Goal: Task Accomplishment & Management: Manage account settings

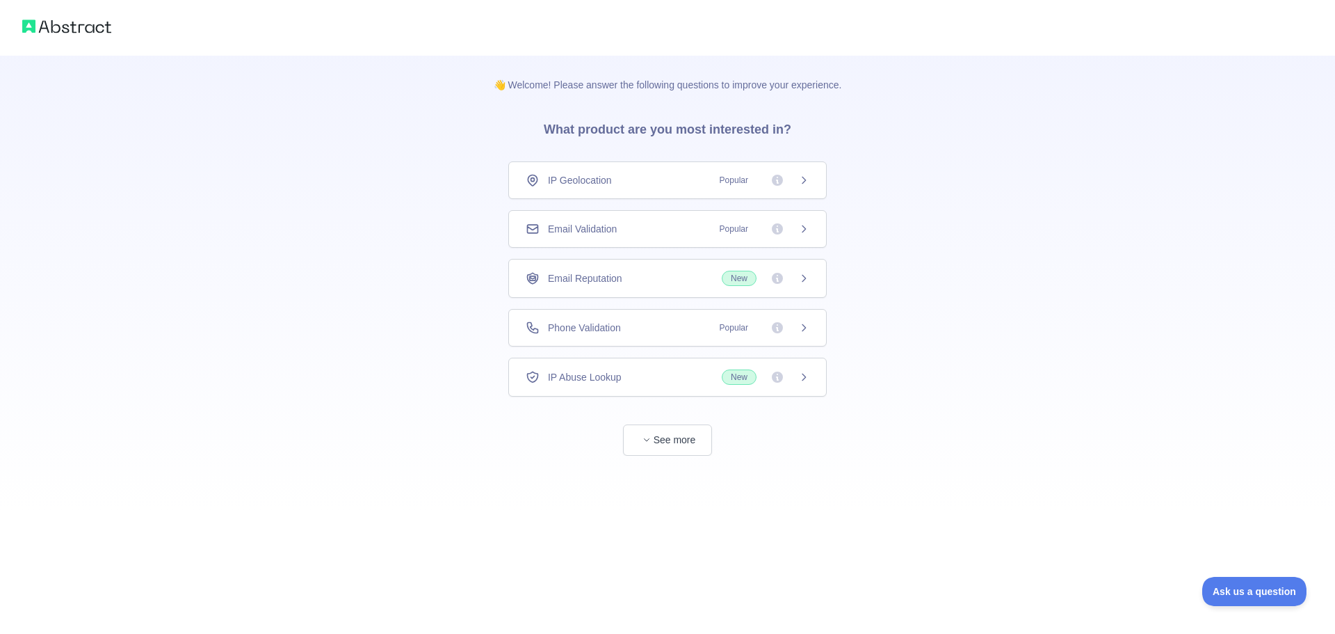
click at [805, 230] on icon at bounding box center [804, 228] width 3 height 6
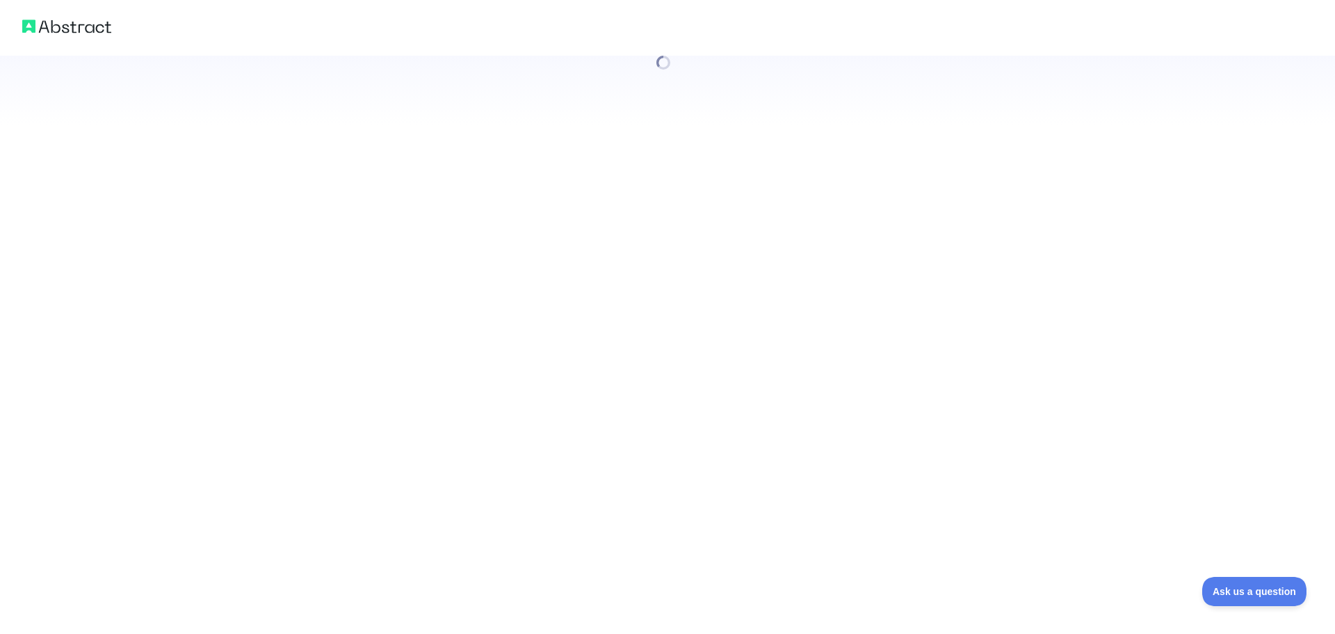
click at [675, 438] on div at bounding box center [667, 317] width 1335 height 634
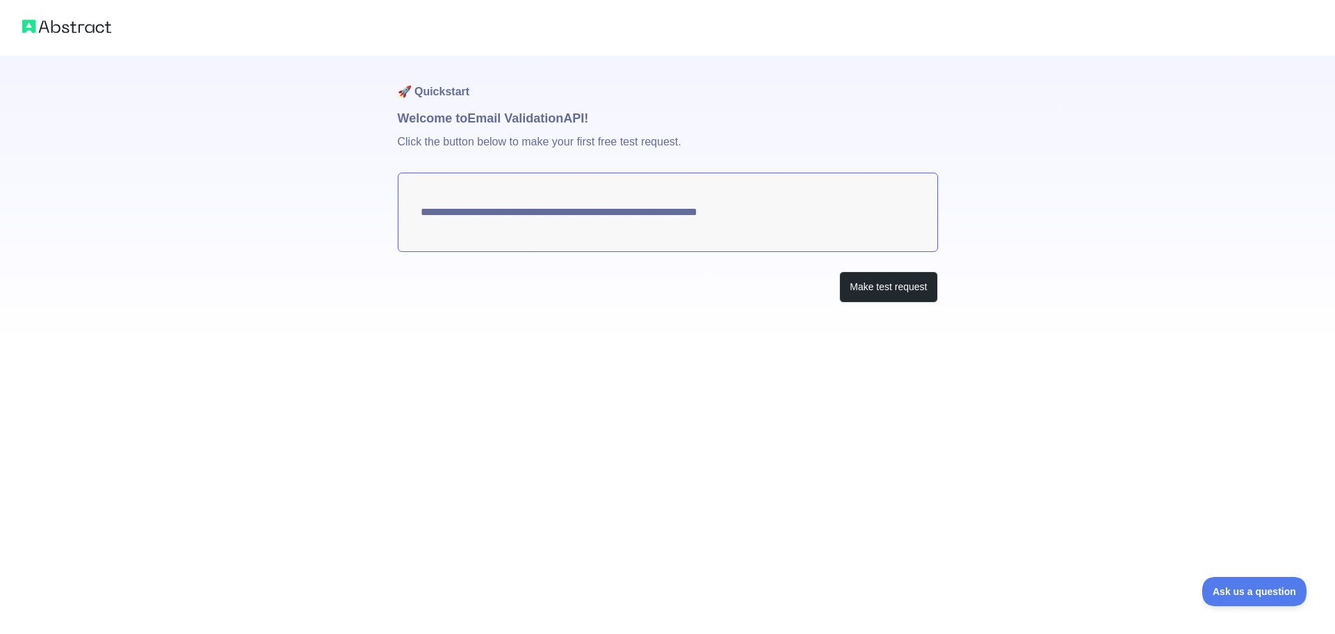
click at [666, 225] on textarea "**********" at bounding box center [668, 211] width 540 height 79
click at [666, 217] on textarea "**********" at bounding box center [668, 211] width 540 height 79
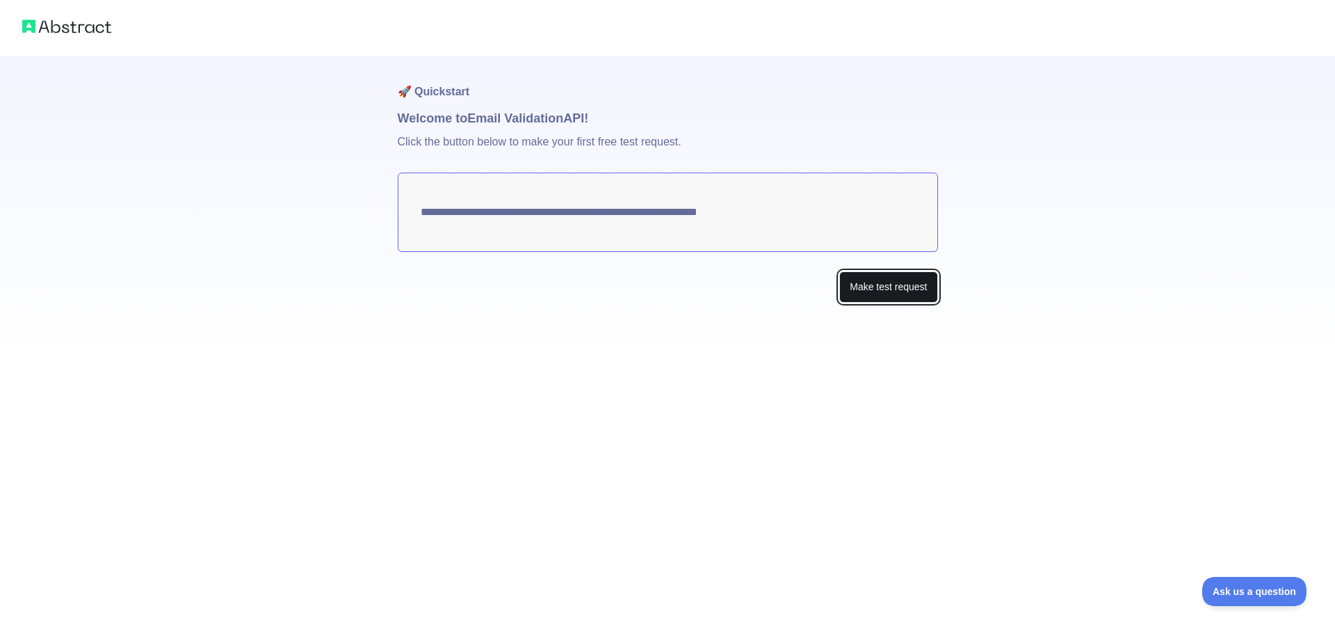
click at [880, 280] on button "Make test request" at bounding box center [888, 286] width 98 height 31
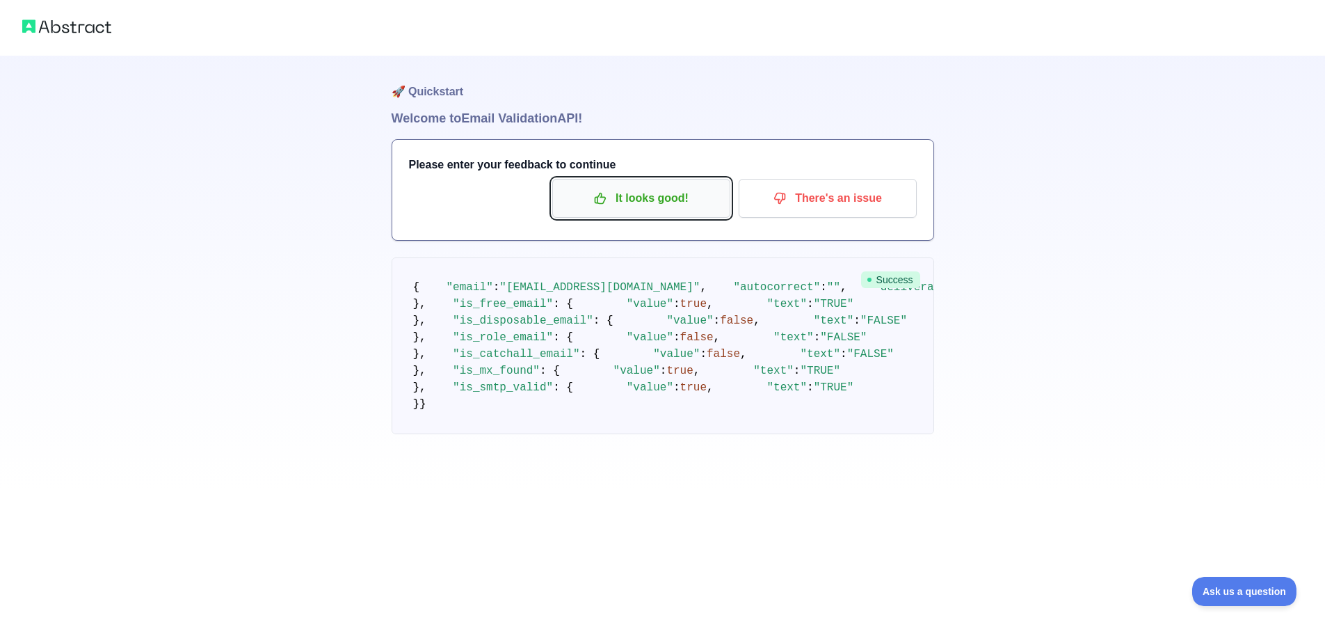
click at [656, 210] on button "It looks good!" at bounding box center [641, 198] width 178 height 39
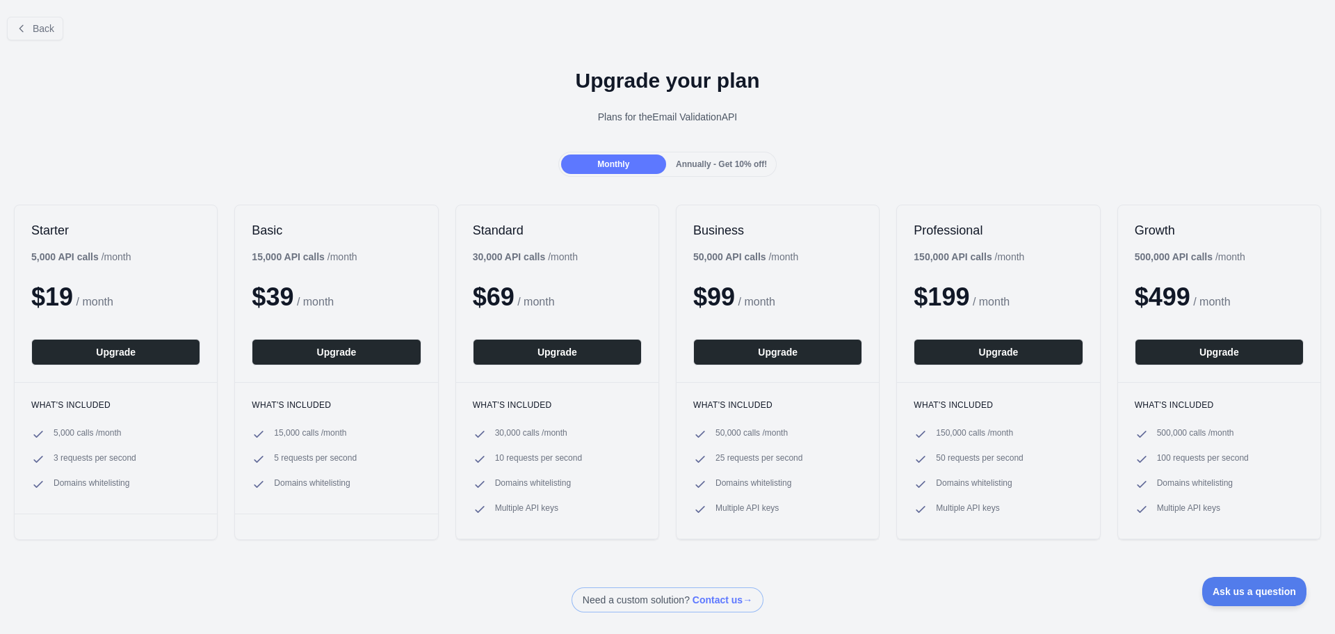
click at [719, 159] on span "Annually - Get 10% off!" at bounding box center [721, 164] width 91 height 10
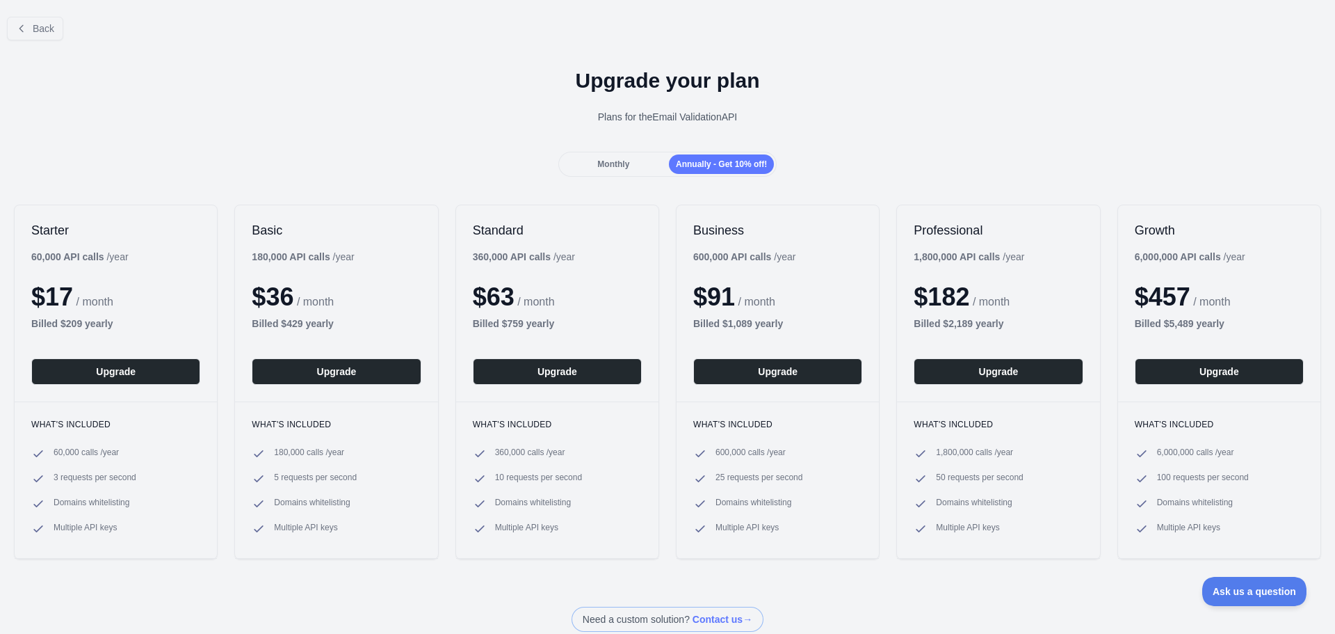
click at [617, 156] on div "Monthly" at bounding box center [613, 163] width 105 height 19
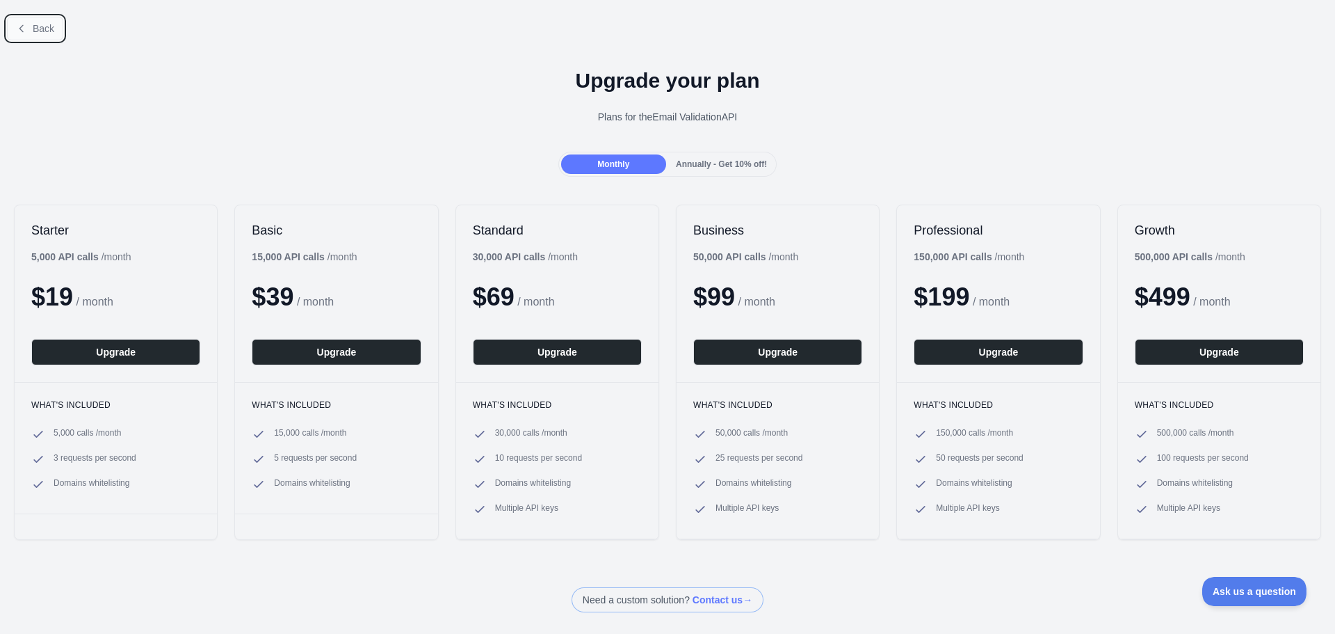
click at [41, 19] on button "Back" at bounding box center [35, 29] width 56 height 24
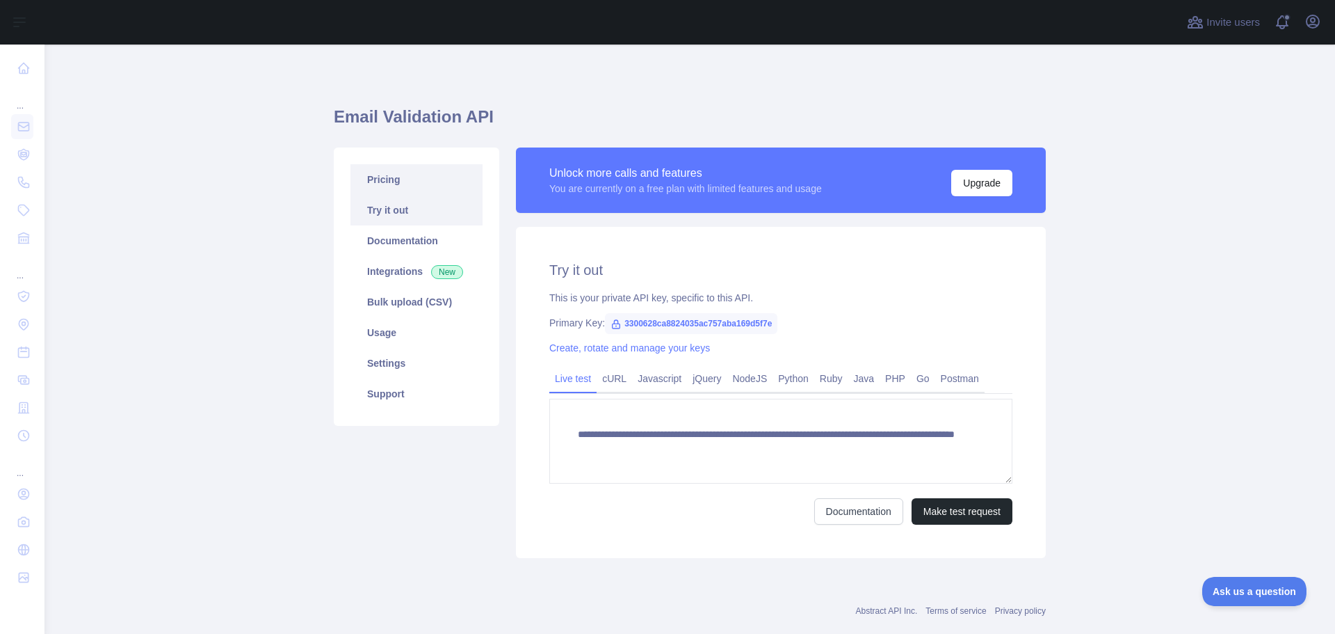
click at [419, 185] on link "Pricing" at bounding box center [417, 179] width 132 height 31
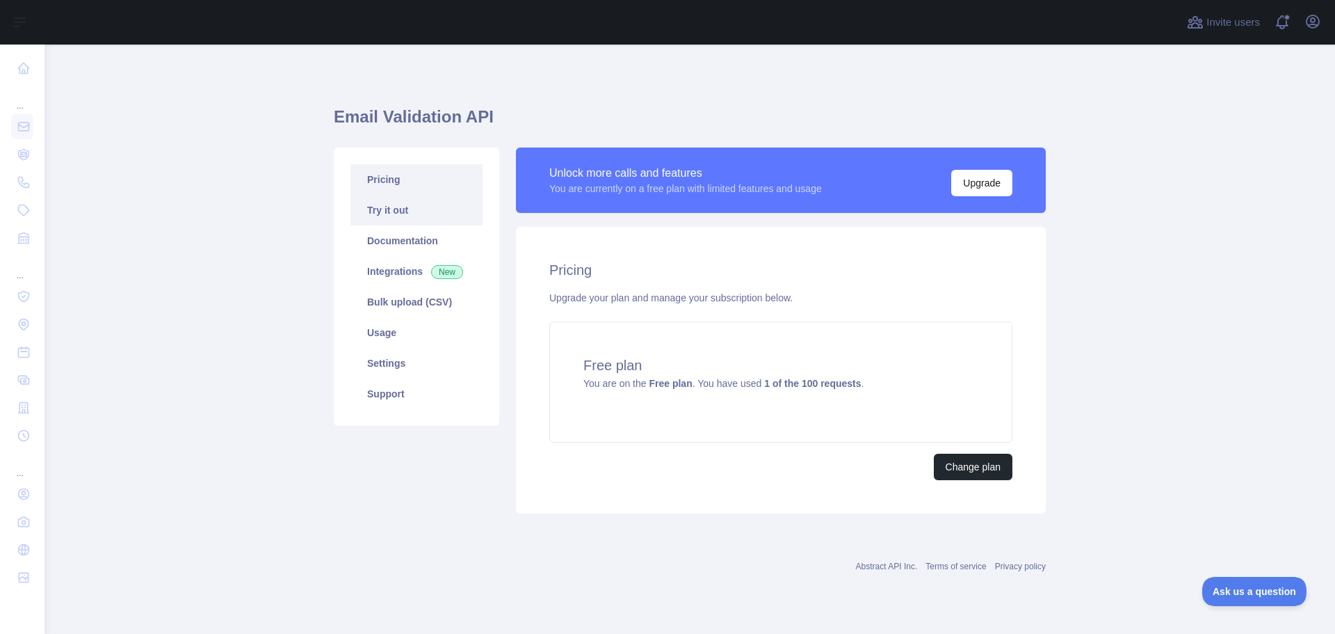
click at [415, 204] on link "Try it out" at bounding box center [417, 210] width 132 height 31
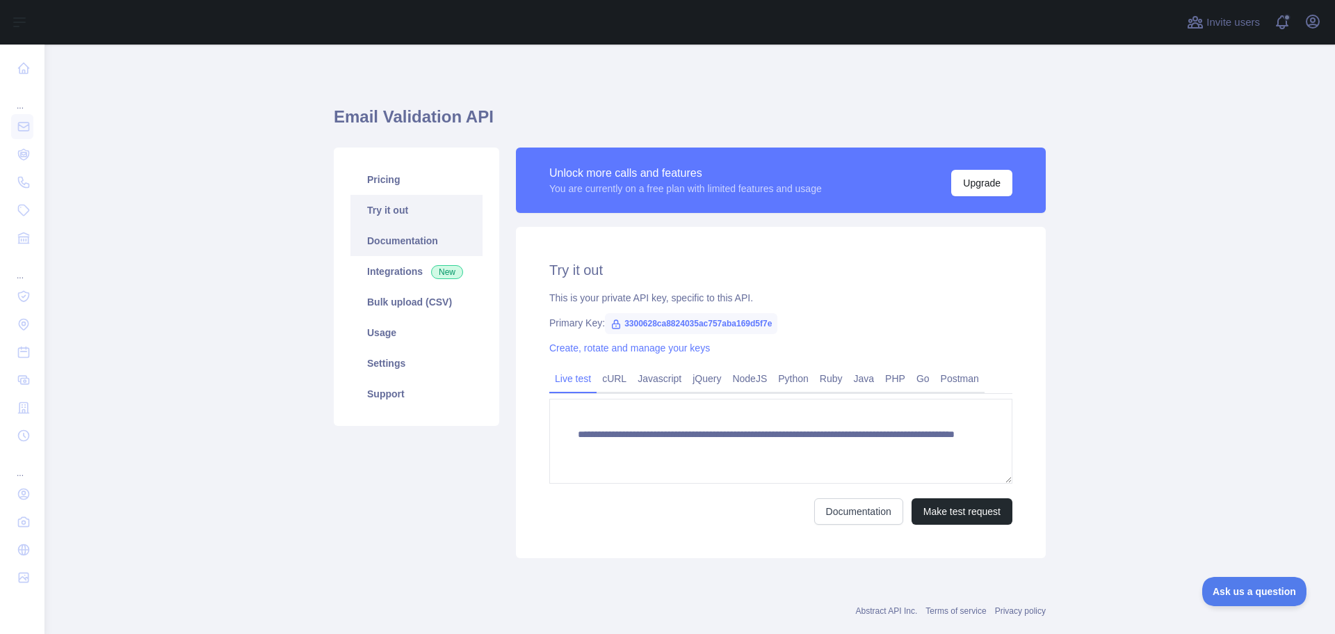
click at [418, 232] on link "Documentation" at bounding box center [417, 240] width 132 height 31
click at [408, 331] on link "Usage" at bounding box center [417, 332] width 132 height 31
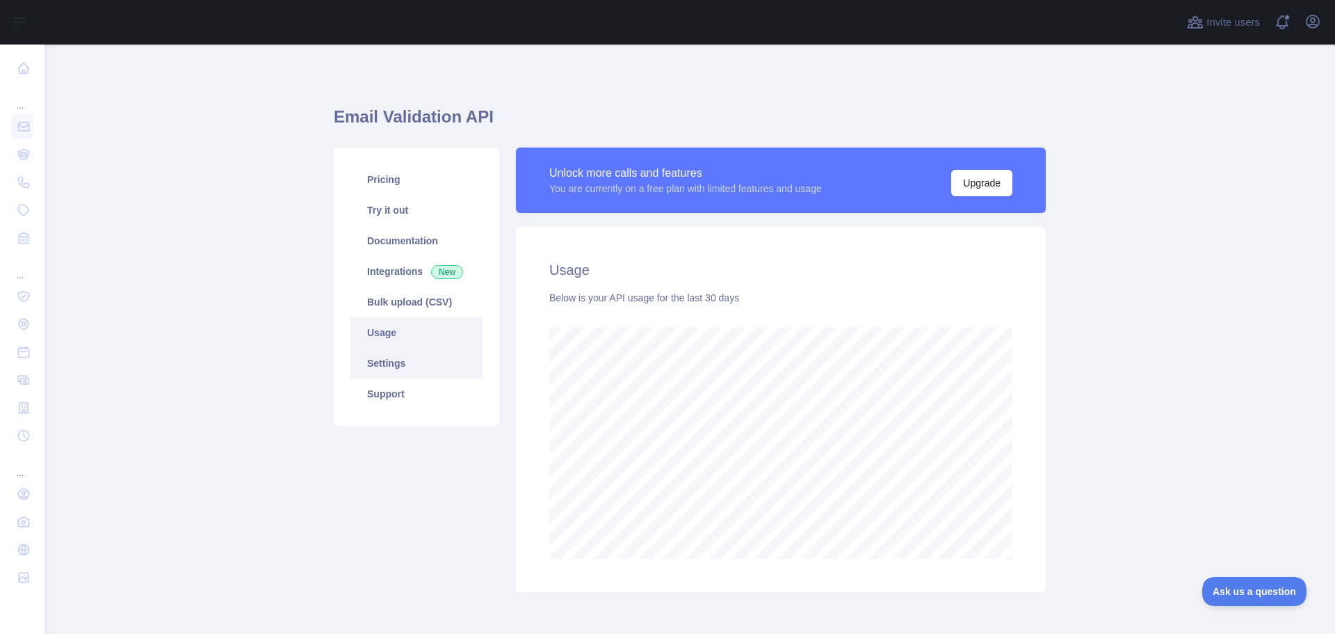
scroll to position [589, 1280]
click at [408, 364] on link "Settings" at bounding box center [417, 363] width 132 height 31
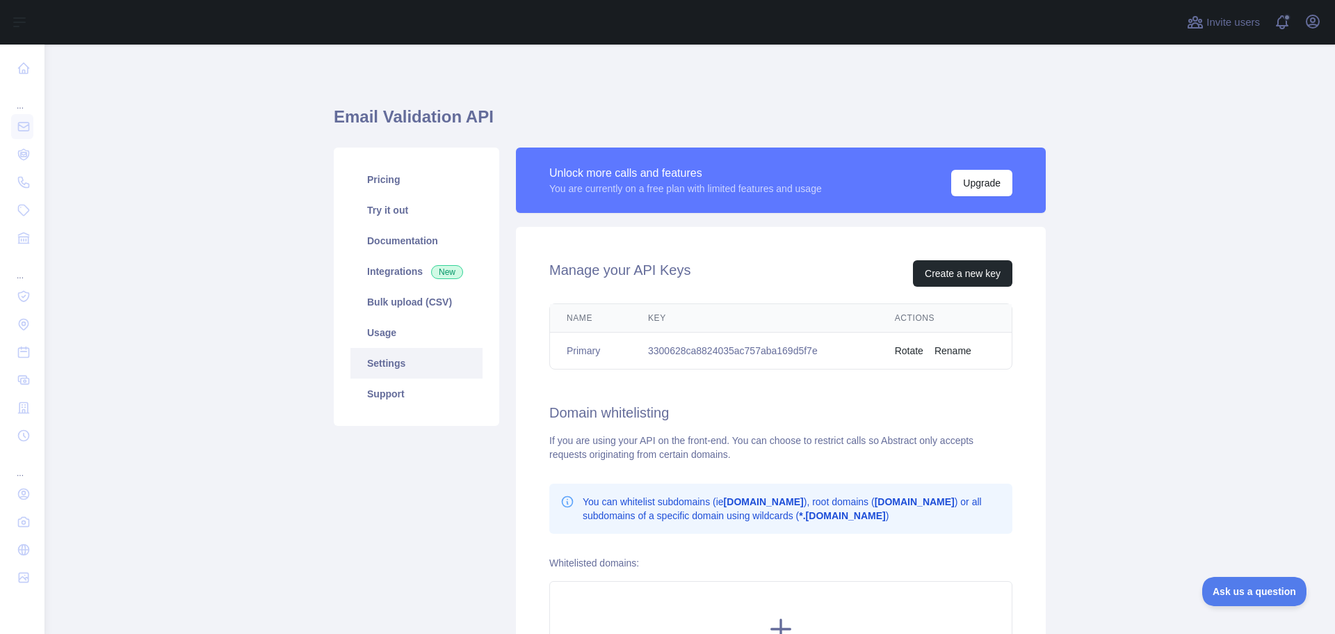
click at [707, 353] on td "3300628ca8824035ac757aba169d5f7e" at bounding box center [755, 350] width 247 height 37
copy td "3300628ca8824035ac757aba169d5f7e"
click at [397, 193] on link "Pricing" at bounding box center [417, 179] width 132 height 31
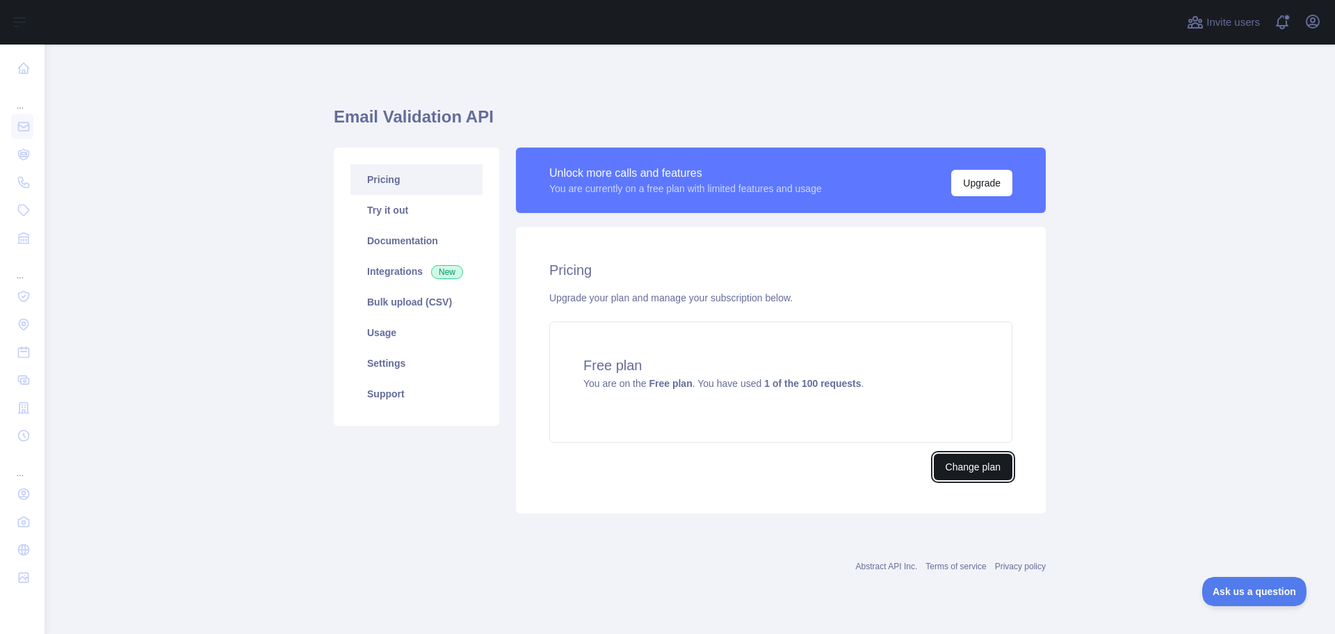
click at [965, 470] on button "Change plan" at bounding box center [973, 466] width 79 height 26
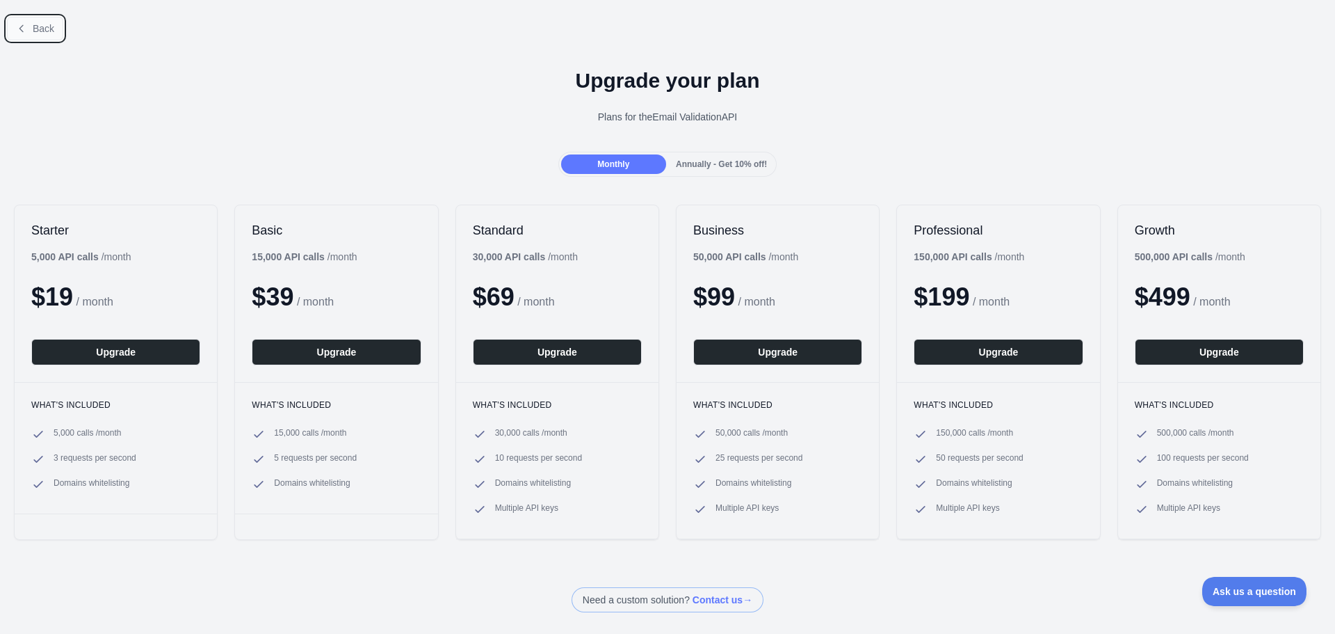
click at [50, 30] on span "Back" at bounding box center [44, 28] width 22 height 11
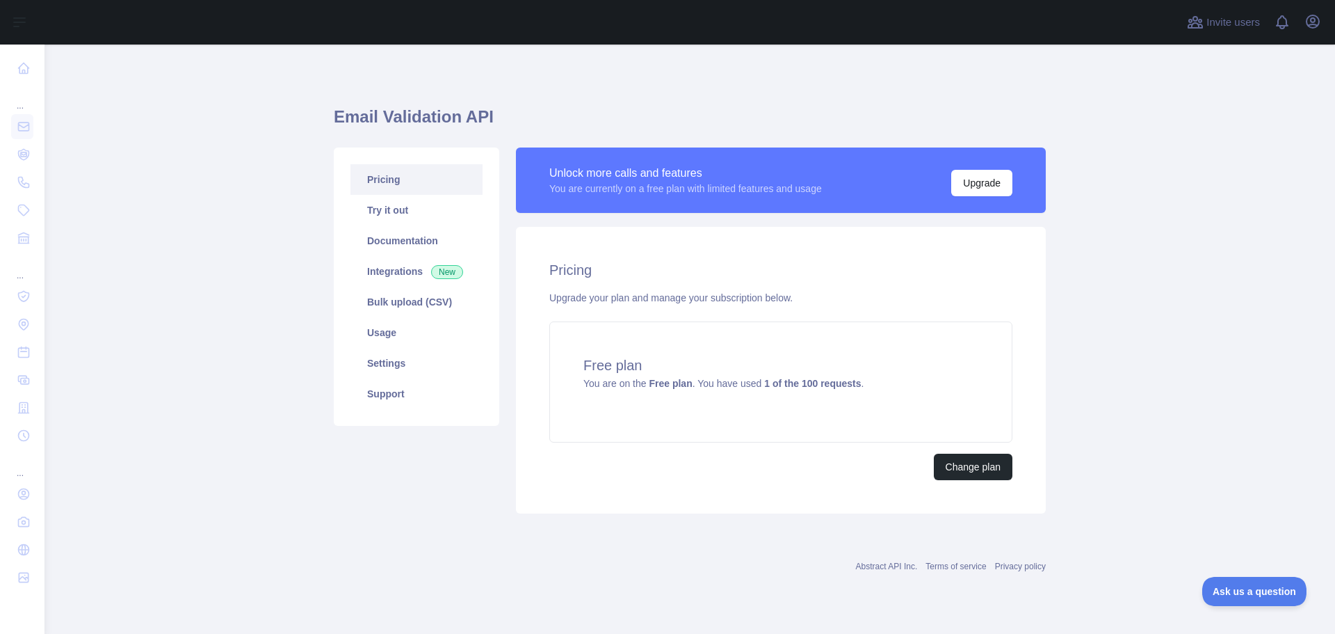
click at [411, 186] on link "Pricing" at bounding box center [417, 179] width 132 height 31
click at [410, 364] on link "Settings" at bounding box center [417, 363] width 132 height 31
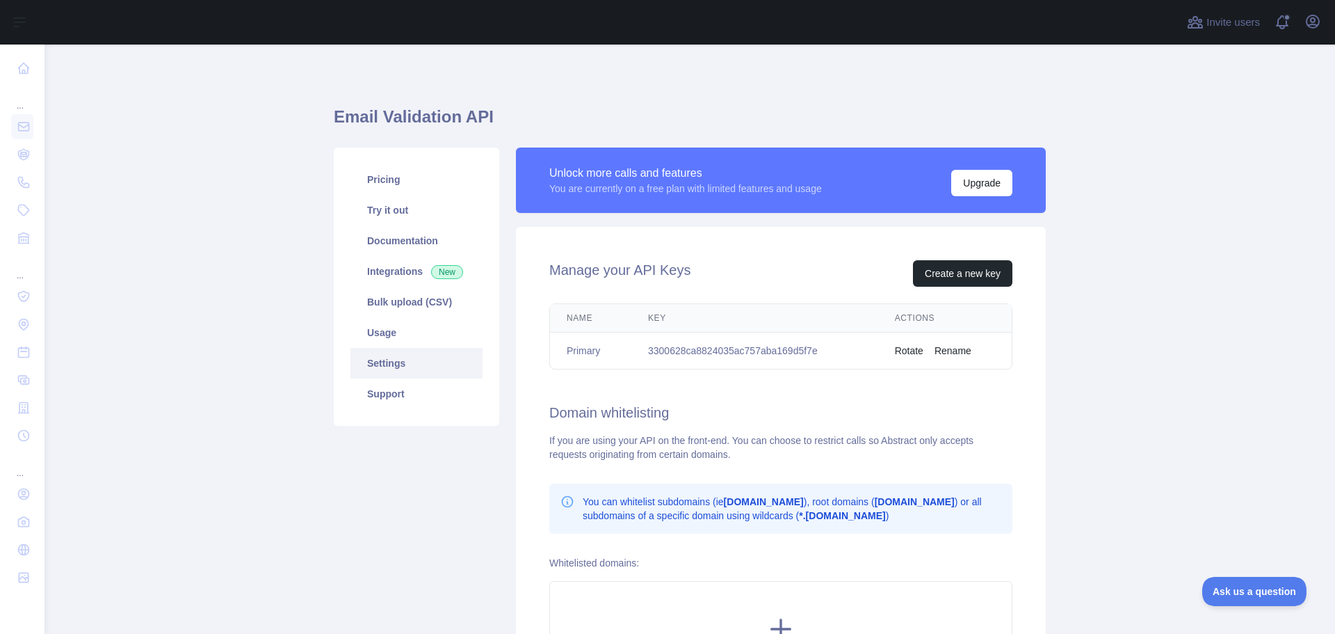
click at [714, 352] on td "3300628ca8824035ac757aba169d5f7e" at bounding box center [755, 350] width 247 height 37
copy td "3300628ca8824035ac757aba169d5f7e"
